Goal: Task Accomplishment & Management: Manage account settings

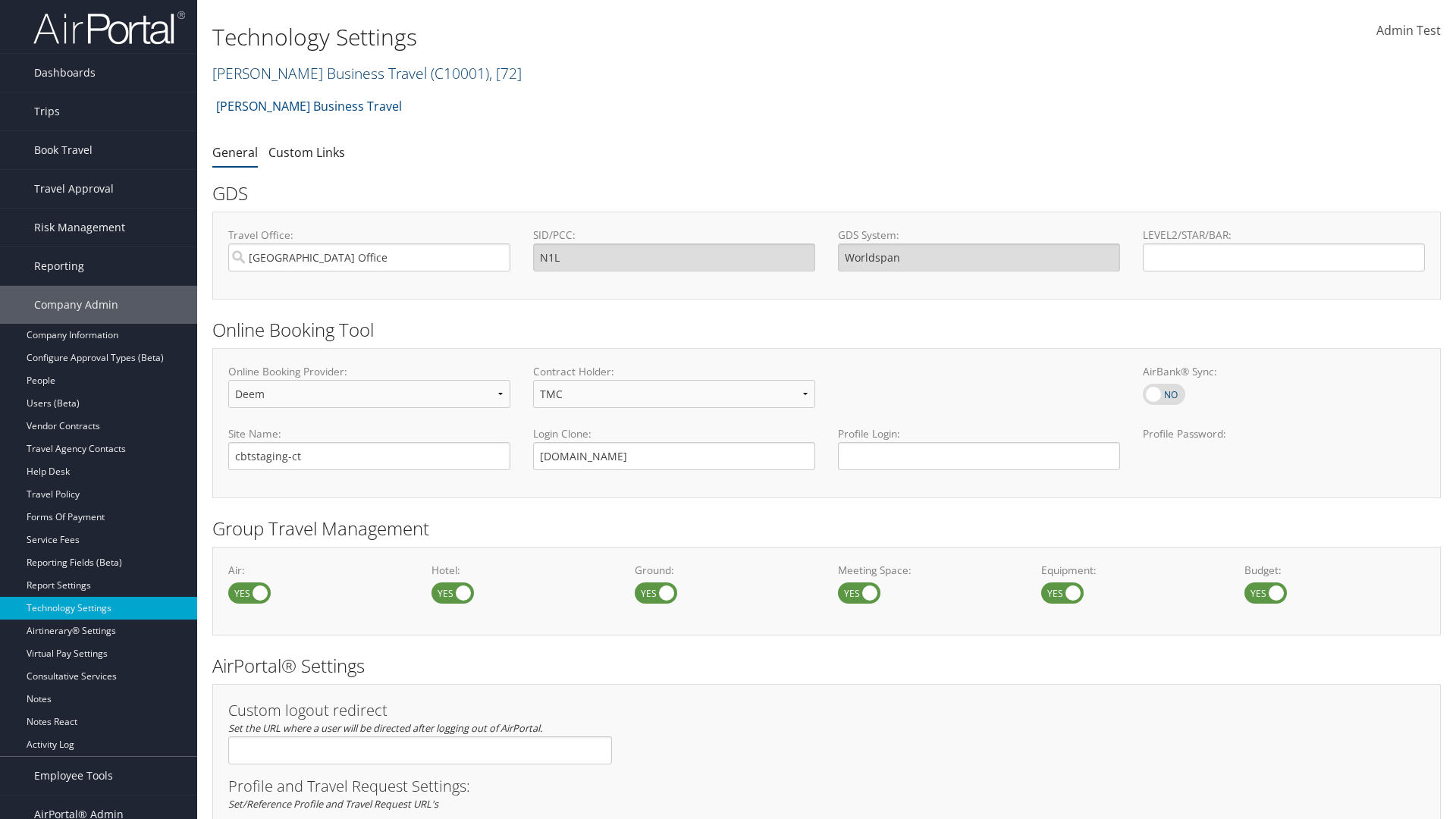
click at [313, 72] on link "Christopherson Business Travel ( C10001 ) , [ 72 ]" at bounding box center [367, 72] width 310 height 21
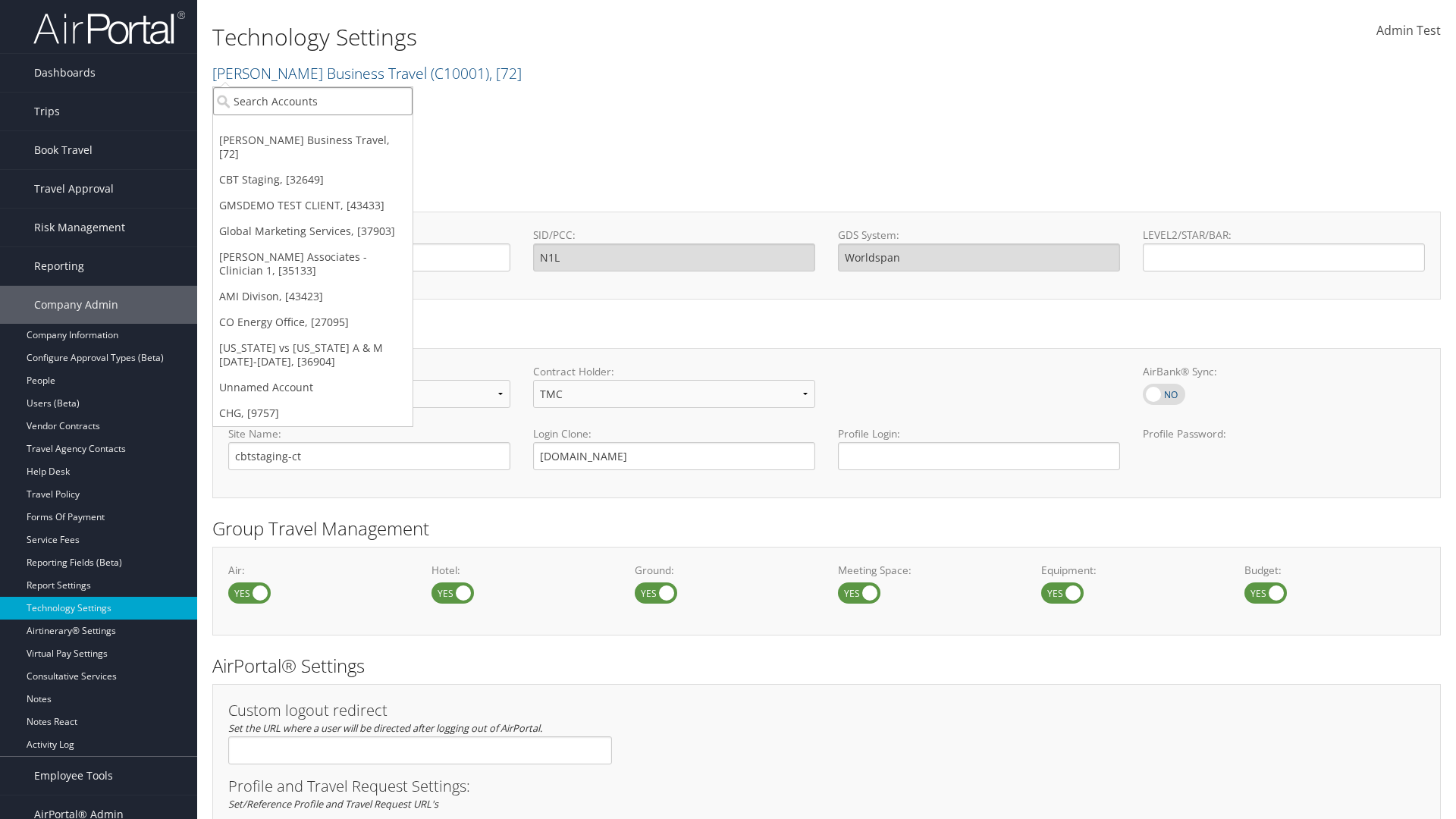
click at [313, 101] on input "search" at bounding box center [313, 101] width 200 height 28
type input "CBTSTG"
click at [313, 129] on div "CBT Staging (CBTSTG), [32649]" at bounding box center [313, 129] width 217 height 14
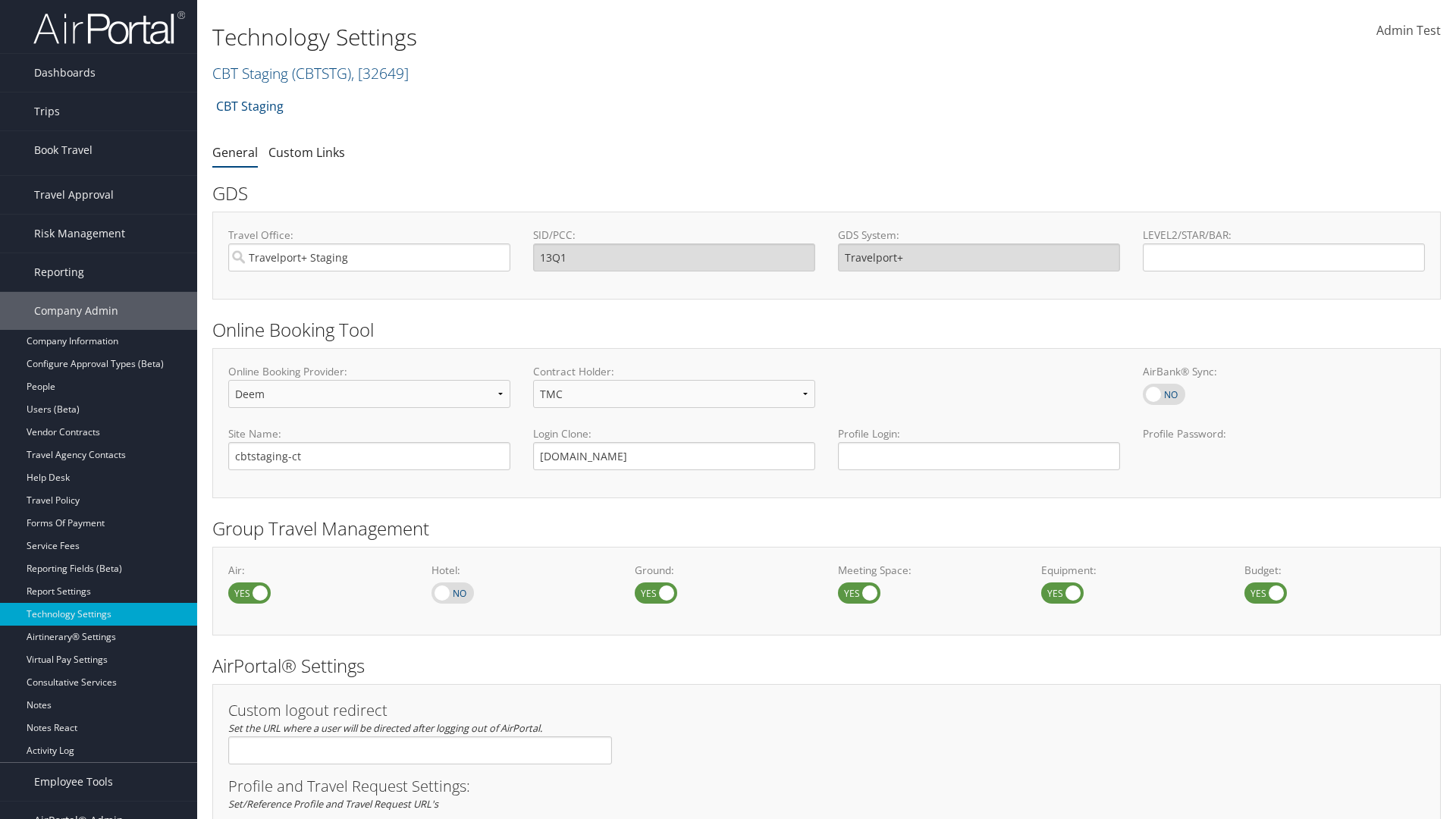
click at [99, 215] on link "Book/Manage Online Trips" at bounding box center [98, 225] width 197 height 23
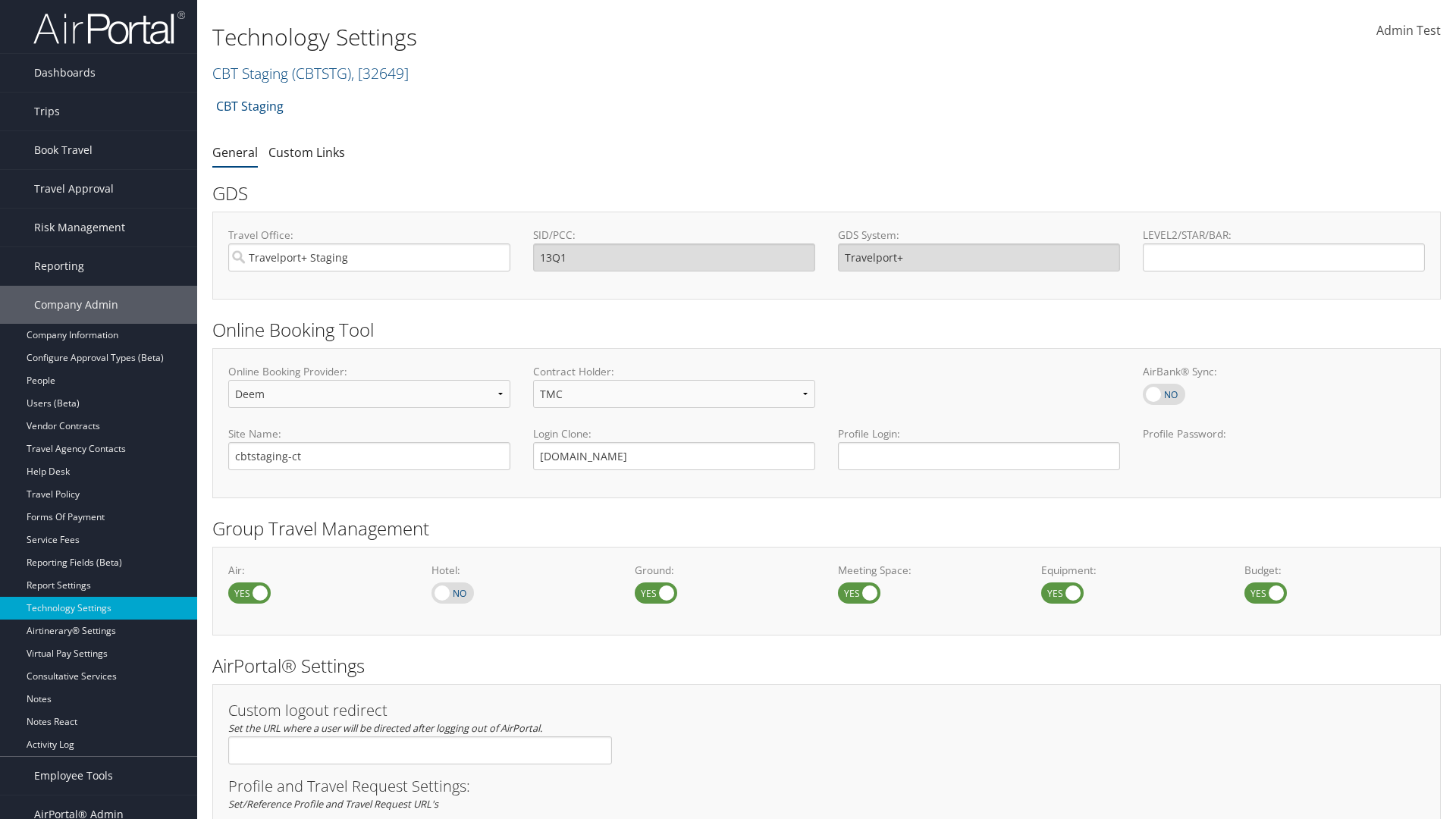
select select "4"
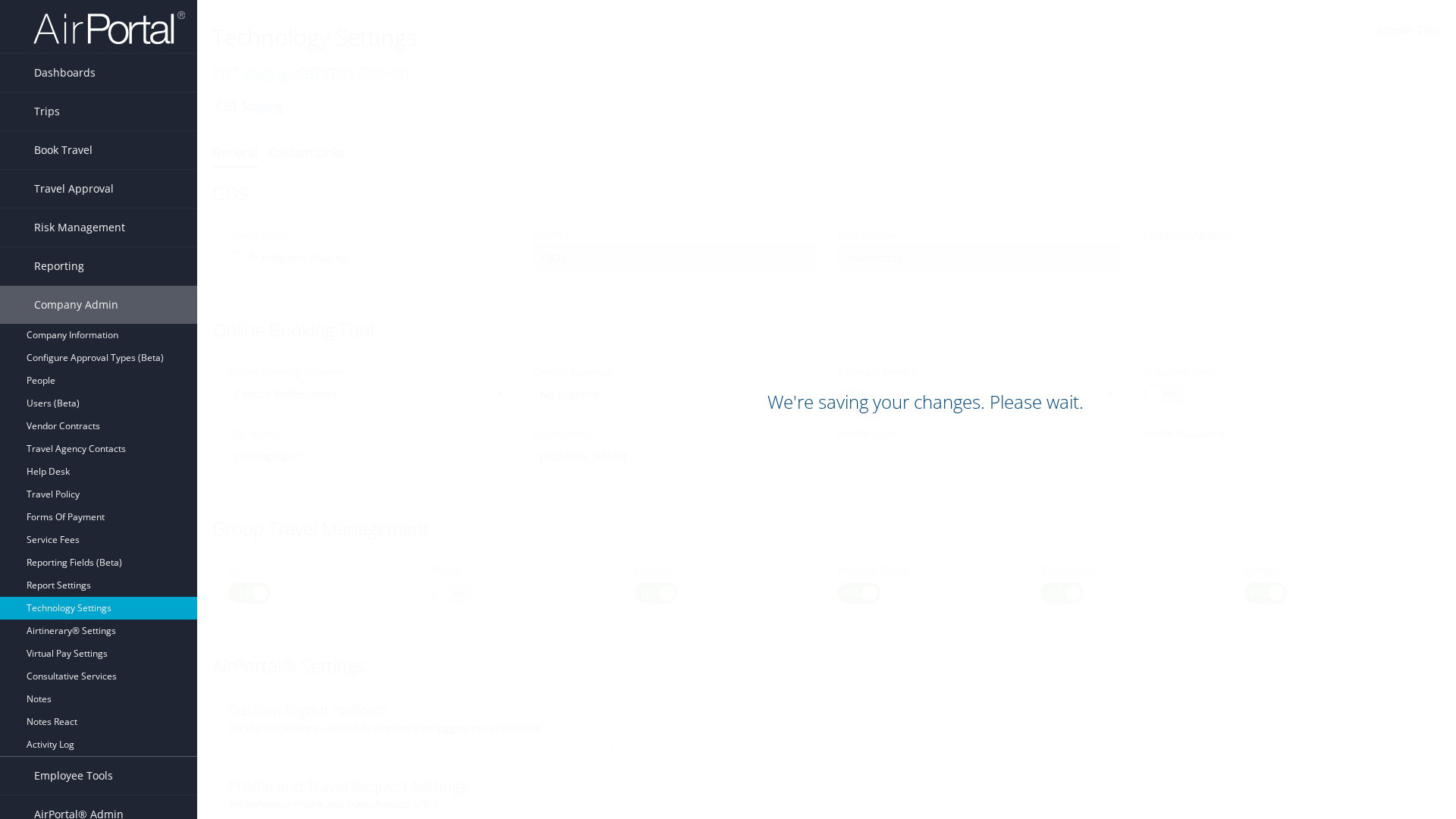
scroll to position [929, 0]
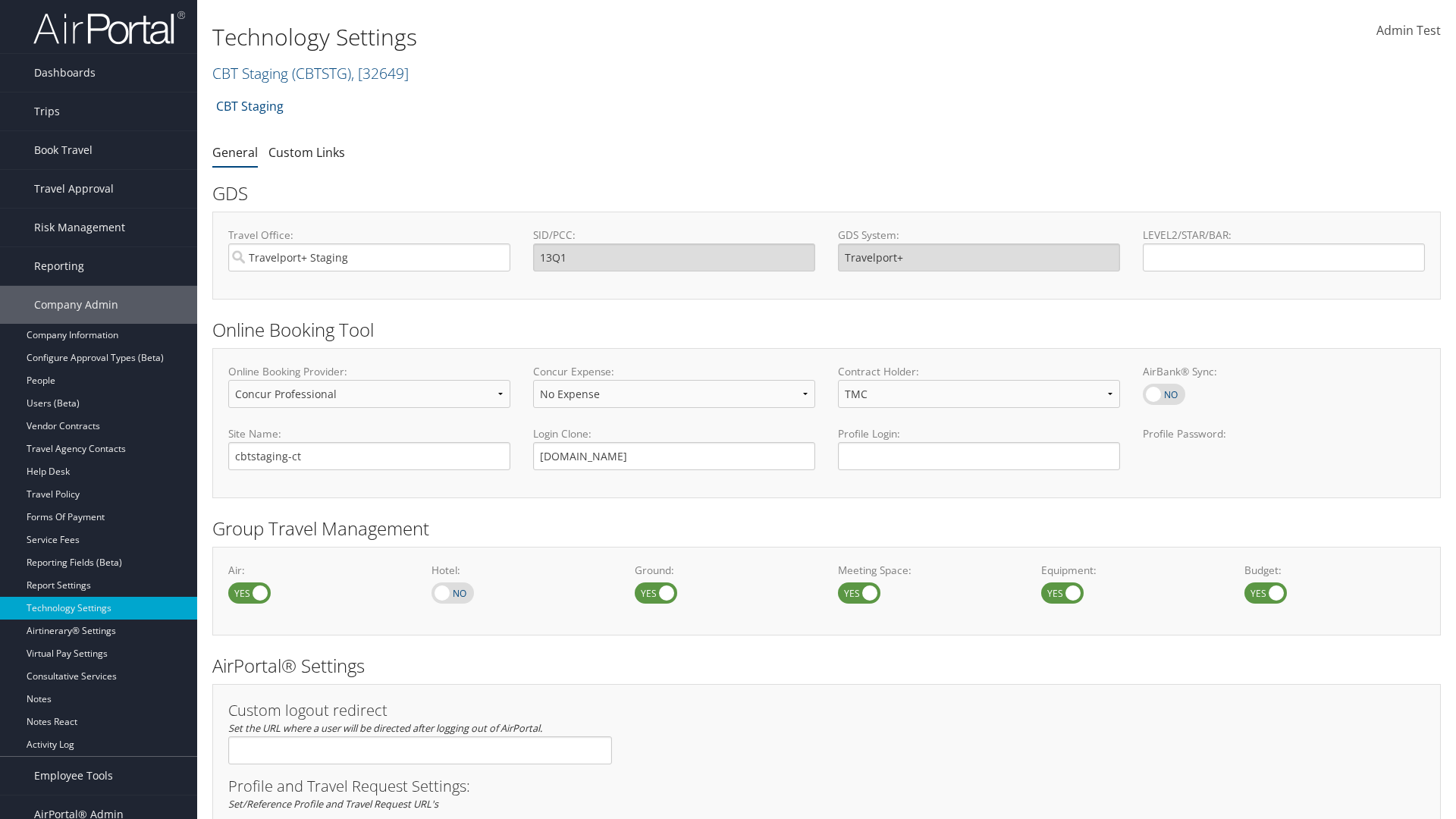
select select "4"
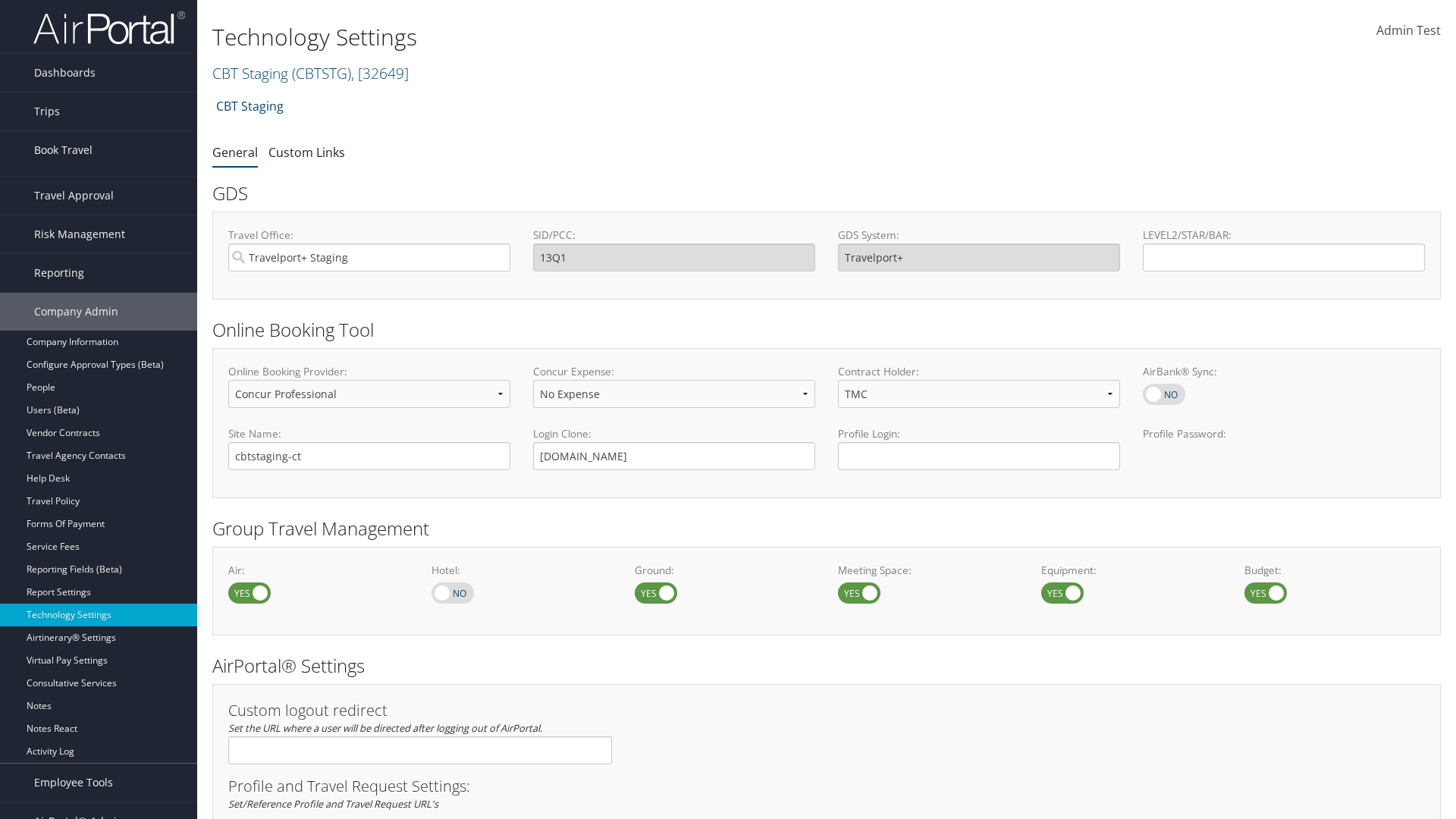
click at [99, 215] on link "Book/Manage Online Trips" at bounding box center [98, 225] width 197 height 23
